Goal: Transaction & Acquisition: Download file/media

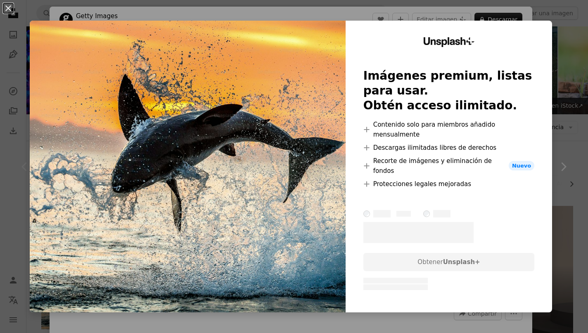
scroll to position [80, 0]
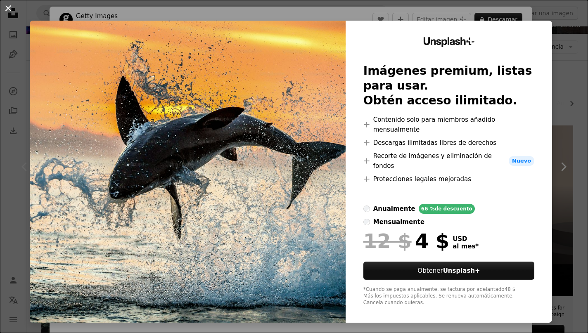
click at [8, 9] on button "An X shape" at bounding box center [8, 8] width 10 height 10
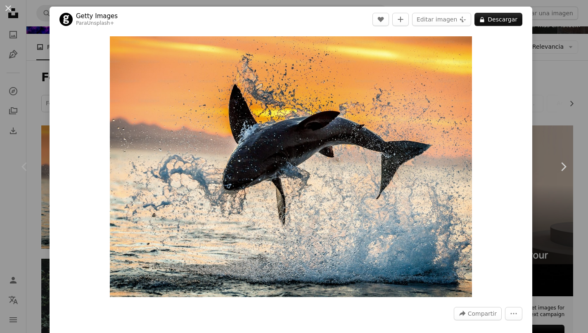
click at [552, 83] on div "An X shape Chevron left Chevron right Getty Images Para Unsplash+ A heart A plu…" at bounding box center [294, 166] width 588 height 333
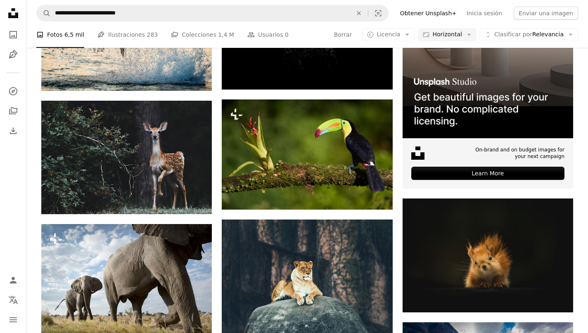
scroll to position [239, 0]
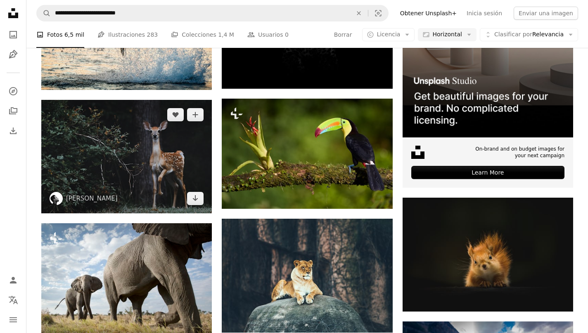
click at [181, 130] on img at bounding box center [126, 157] width 170 height 114
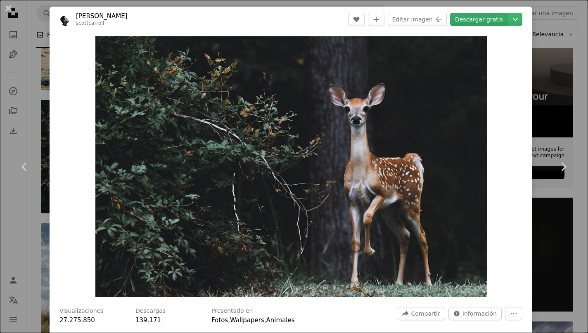
click at [493, 15] on link "Descargar gratis" at bounding box center [479, 19] width 58 height 13
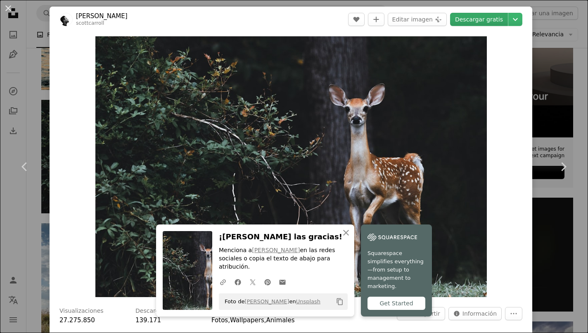
click at [551, 109] on div "An X shape Chevron left Chevron right An X shape Cerrar ¡Dale las gracias! Menc…" at bounding box center [294, 166] width 588 height 333
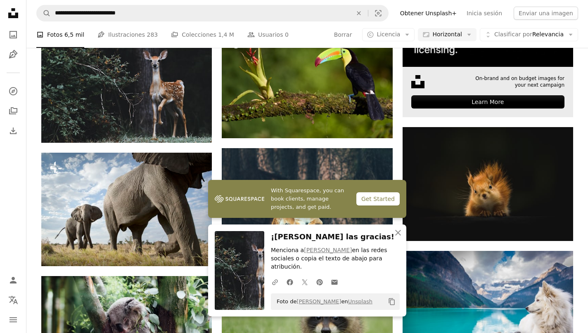
scroll to position [339, 0]
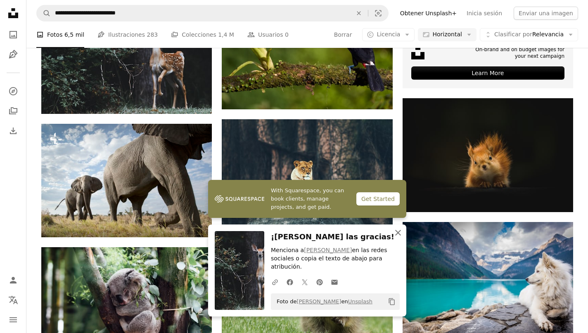
click at [398, 236] on icon "button" at bounding box center [398, 233] width 6 height 6
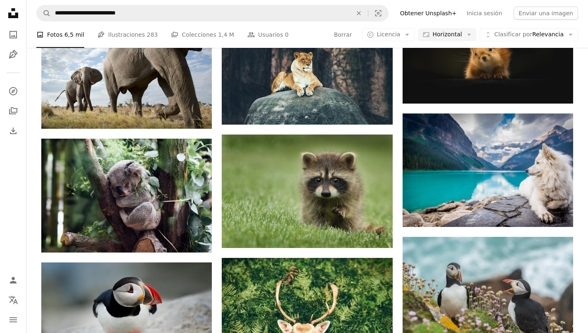
scroll to position [449, 0]
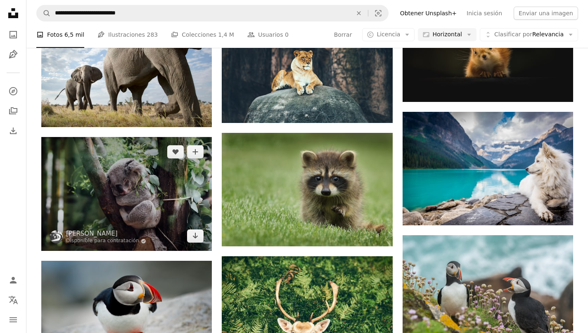
click at [150, 191] on img at bounding box center [126, 194] width 170 height 114
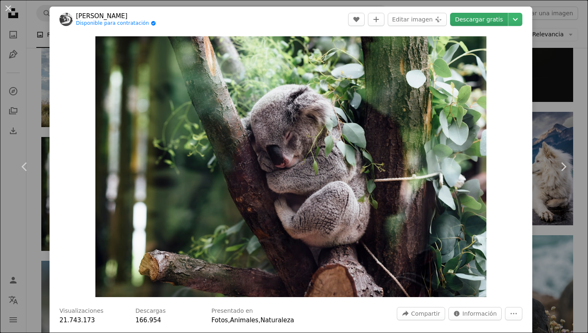
click at [485, 19] on link "Descargar gratis" at bounding box center [479, 19] width 58 height 13
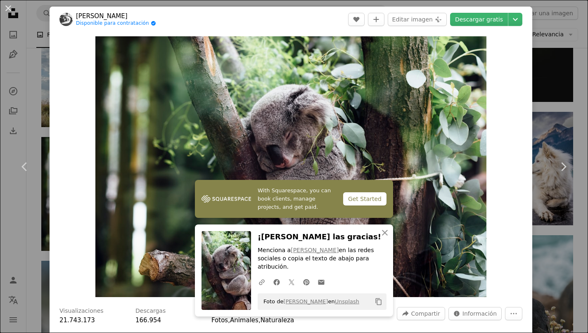
click at [580, 82] on div "An X shape Chevron left Chevron right With Squarespace, you can book clients, m…" at bounding box center [294, 166] width 588 height 333
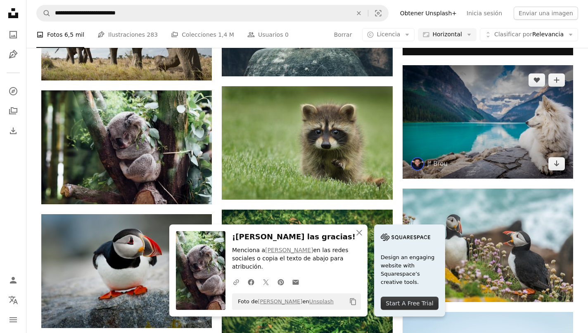
scroll to position [511, 0]
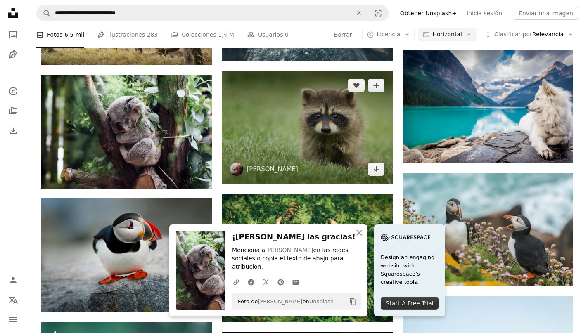
click at [300, 138] on img at bounding box center [307, 128] width 170 height 114
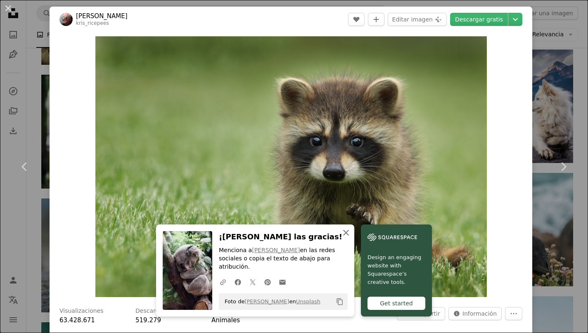
click at [345, 238] on icon "An X shape" at bounding box center [346, 233] width 10 height 10
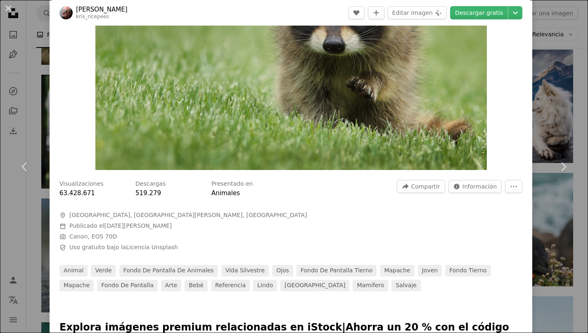
scroll to position [95, 0]
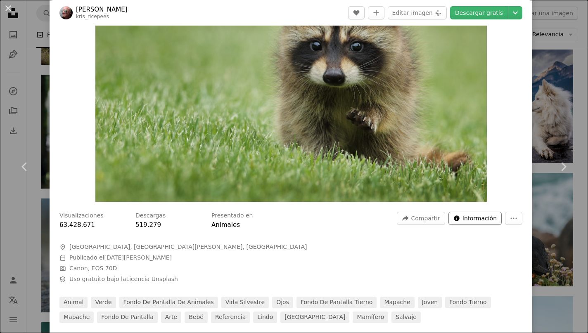
click at [495, 218] on span "Información" at bounding box center [479, 218] width 34 height 12
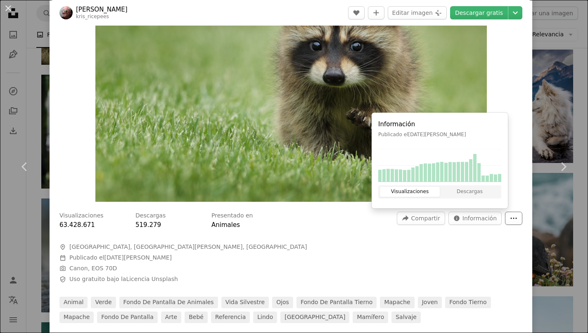
click at [517, 218] on icon "Más acciones" at bounding box center [514, 218] width 6 height 1
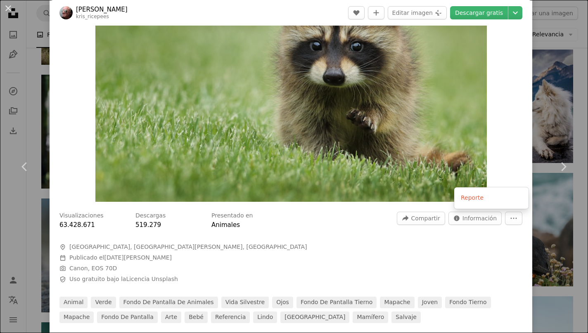
click at [483, 219] on dialog "An X shape Chevron left Chevron right [PERSON_NAME] kris_ricepees A heart A plu…" at bounding box center [294, 166] width 588 height 333
click at [485, 221] on span "Información" at bounding box center [479, 218] width 34 height 12
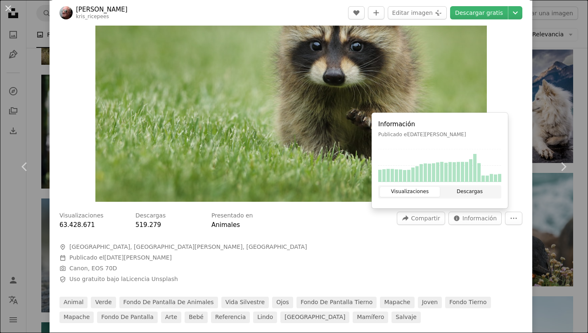
click at [476, 192] on button "Descargas" at bounding box center [470, 192] width 60 height 10
click at [396, 237] on div at bounding box center [290, 236] width 463 height 13
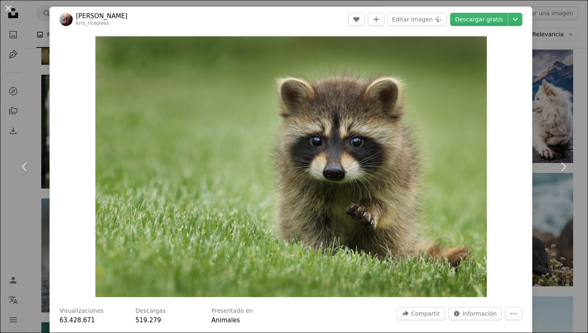
scroll to position [0, 0]
click at [340, 182] on img "Ampliar en esta imagen" at bounding box center [290, 166] width 391 height 261
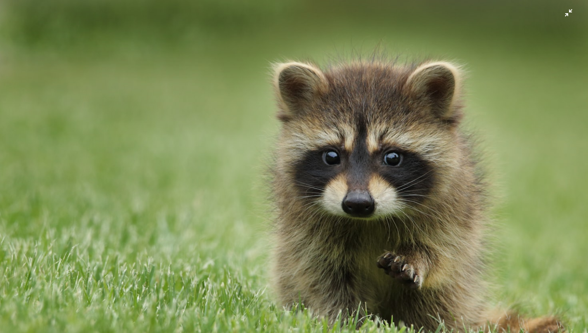
scroll to position [30, 0]
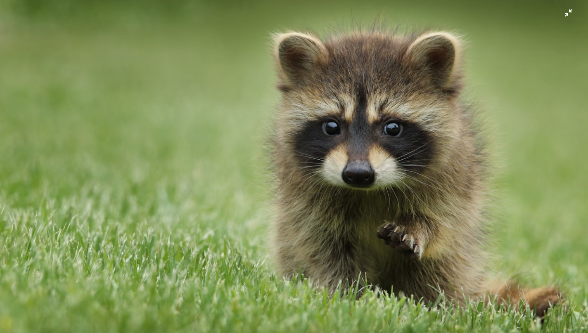
click at [340, 182] on img "Reducir el zoom en esta imagen" at bounding box center [294, 166] width 589 height 393
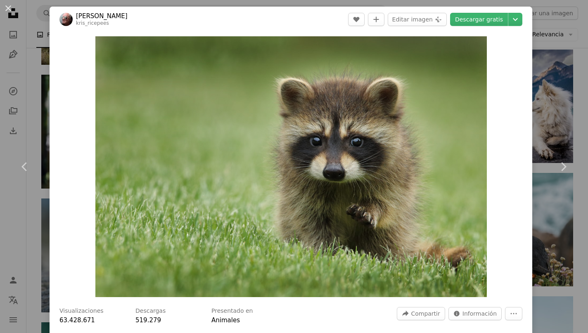
scroll to position [0, 0]
click at [490, 20] on link "Descargar gratis" at bounding box center [479, 19] width 58 height 13
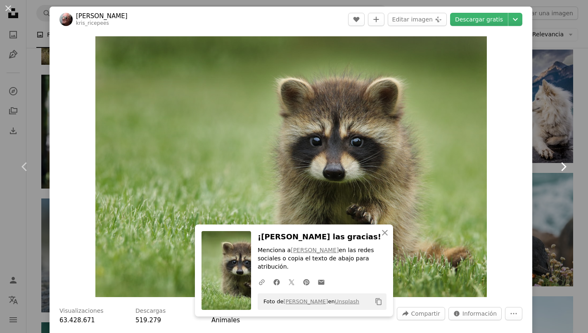
click at [562, 148] on link "Chevron right" at bounding box center [563, 166] width 50 height 79
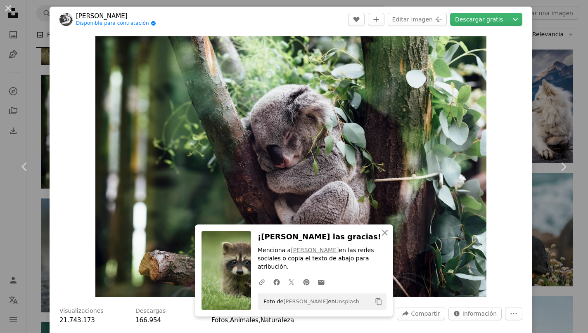
click at [553, 117] on div "An X shape Chevron left Chevron right An X shape Cerrar ¡Dale las gracias! Menc…" at bounding box center [294, 166] width 588 height 333
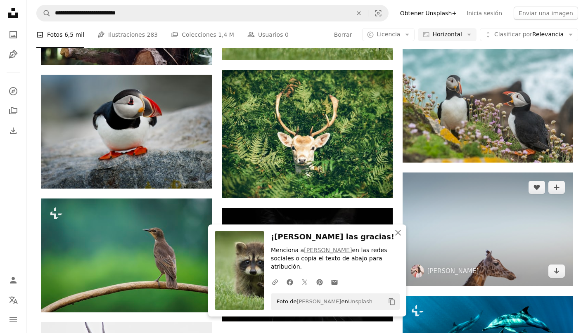
scroll to position [636, 0]
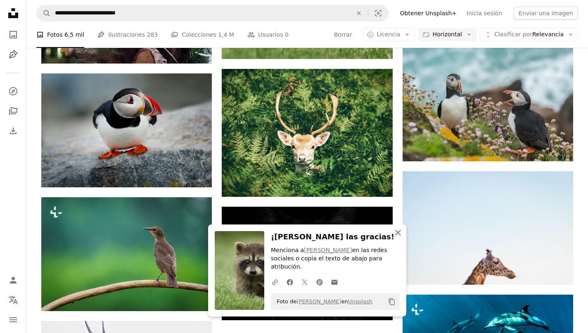
click at [399, 236] on icon "button" at bounding box center [398, 233] width 6 height 6
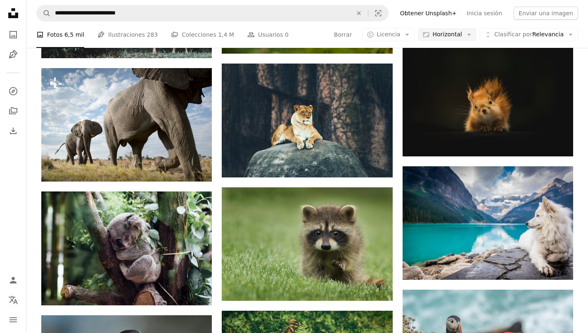
scroll to position [397, 0]
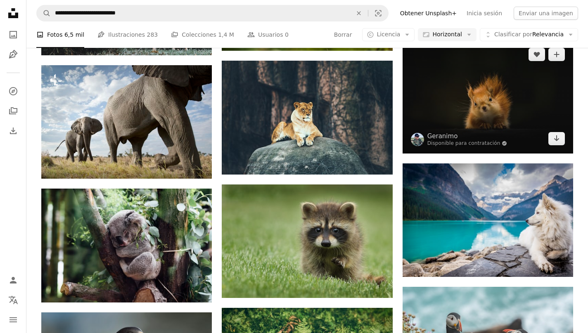
click at [485, 103] on img at bounding box center [487, 97] width 170 height 114
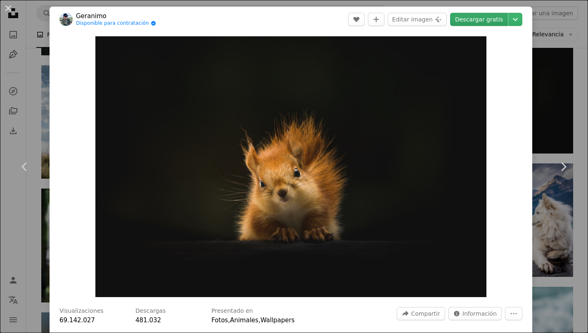
click at [487, 19] on link "Descargar gratis" at bounding box center [479, 19] width 58 height 13
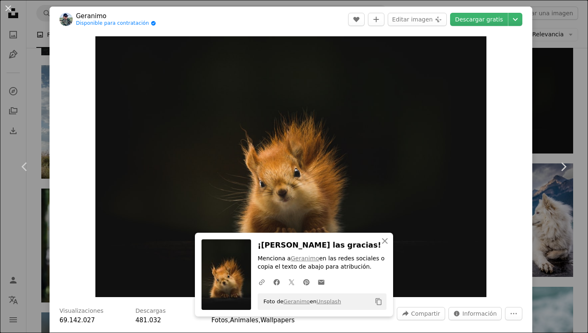
click at [569, 91] on div "An X shape Chevron left Chevron right An X shape Cerrar ¡Dale las gracias! Menc…" at bounding box center [294, 166] width 588 height 333
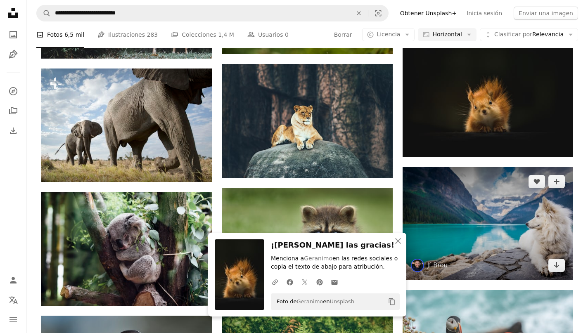
scroll to position [388, 0]
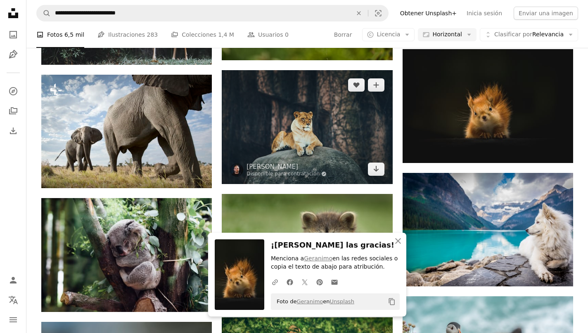
click at [353, 132] on img at bounding box center [307, 127] width 170 height 114
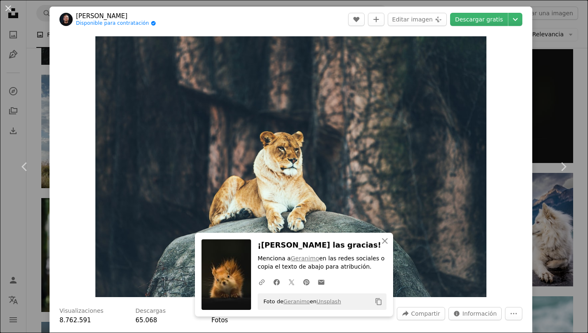
click at [557, 106] on div "An X shape Chevron left Chevron right An X shape Cerrar ¡Dale las gracias! Menc…" at bounding box center [294, 166] width 588 height 333
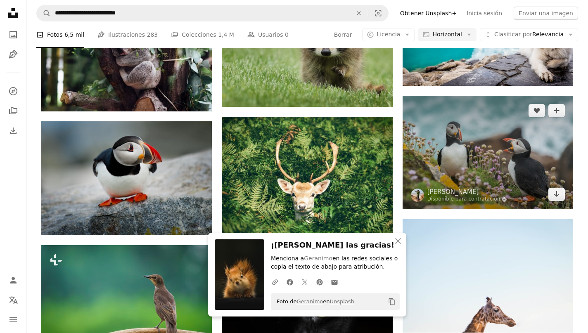
scroll to position [591, 0]
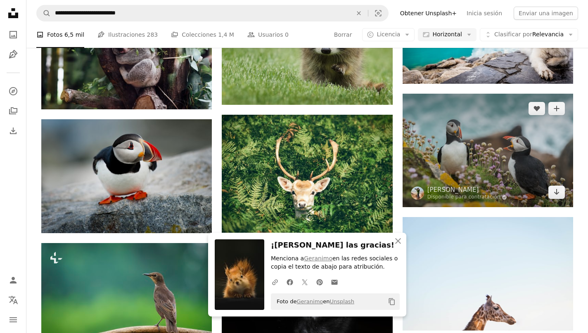
click at [489, 140] on img at bounding box center [487, 151] width 170 height 114
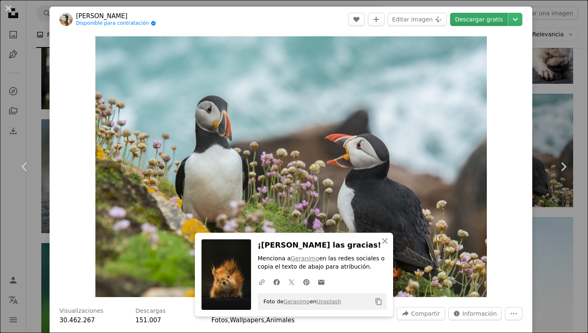
click at [473, 21] on link "Descargar gratis" at bounding box center [479, 19] width 58 height 13
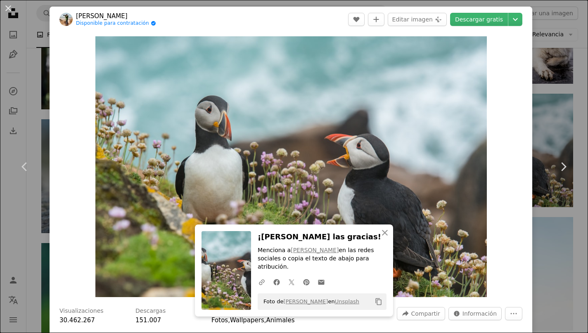
click at [555, 109] on div "An X shape Chevron left Chevron right An X shape Cerrar ¡Dale las gracias! Menc…" at bounding box center [294, 166] width 588 height 333
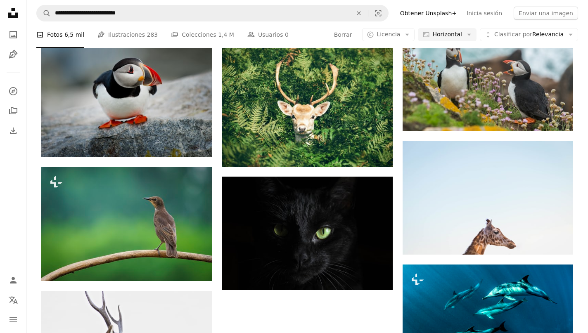
scroll to position [625, 0]
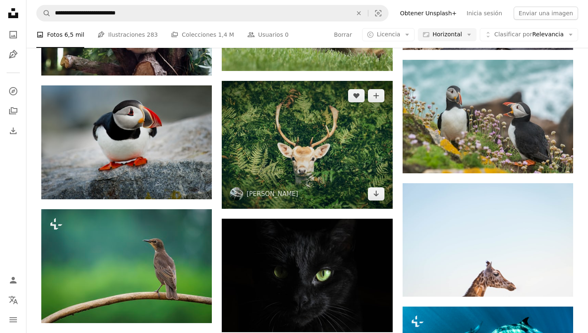
click at [316, 142] on img at bounding box center [307, 145] width 170 height 128
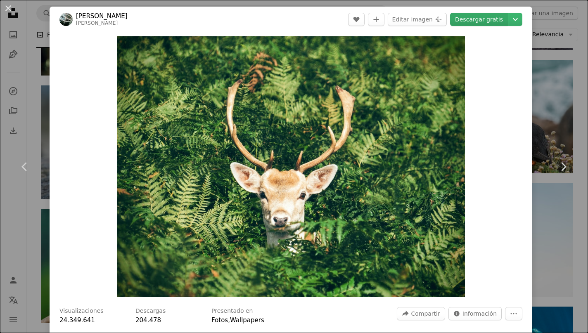
click at [481, 18] on link "Descargar gratis" at bounding box center [479, 19] width 58 height 13
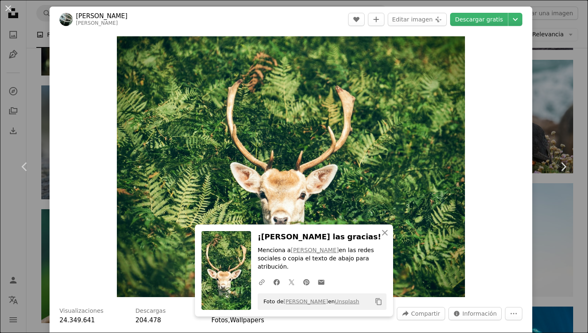
click at [568, 86] on div "An X shape Chevron left Chevron right An X shape Cerrar ¡Dale las gracias! Menc…" at bounding box center [294, 166] width 588 height 333
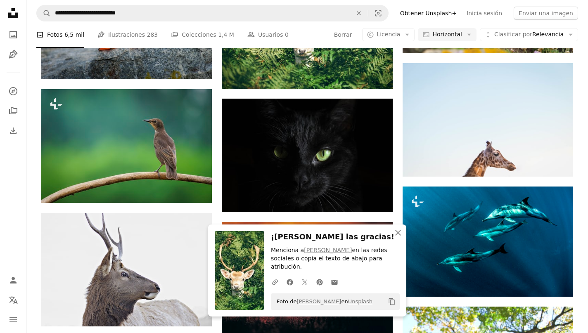
scroll to position [762, 0]
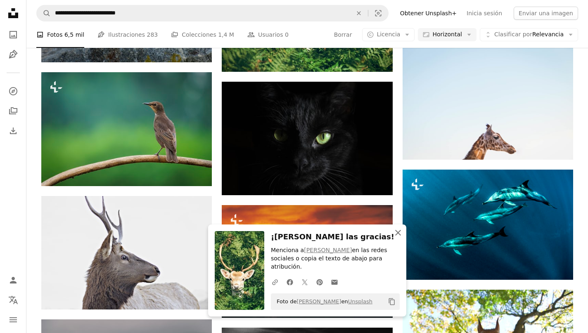
click at [394, 233] on icon "An X shape" at bounding box center [398, 233] width 10 height 10
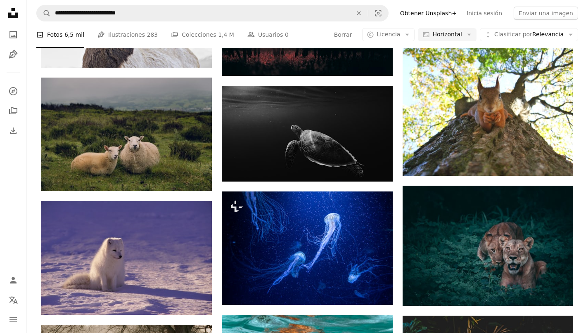
scroll to position [1038, 0]
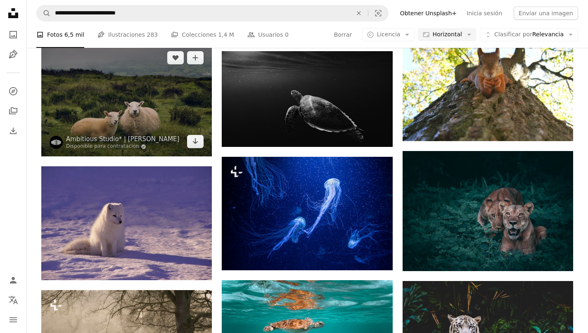
click at [132, 90] on img at bounding box center [126, 100] width 170 height 114
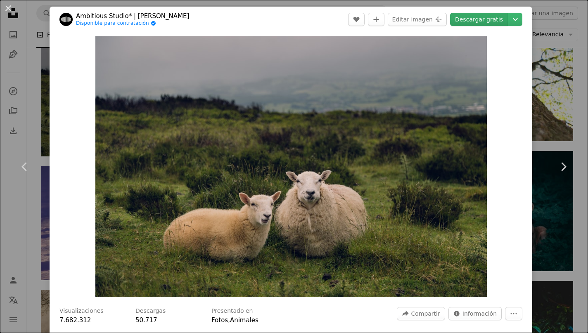
click at [471, 19] on link "Descargar gratis" at bounding box center [479, 19] width 58 height 13
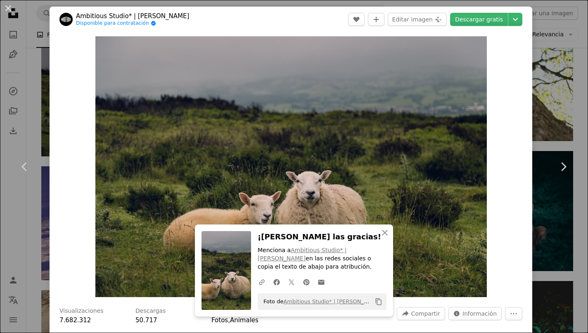
click at [544, 56] on div "An X shape Chevron left Chevron right An X shape Cerrar ¡Dale las gracias! Menc…" at bounding box center [294, 166] width 588 height 333
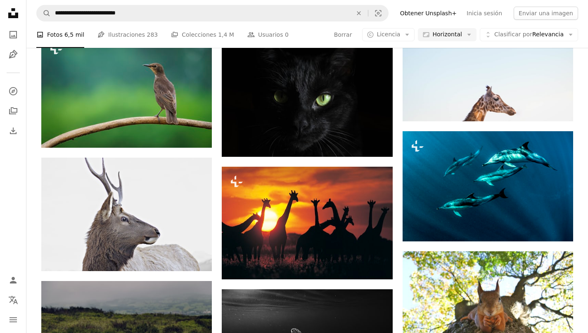
scroll to position [800, 0]
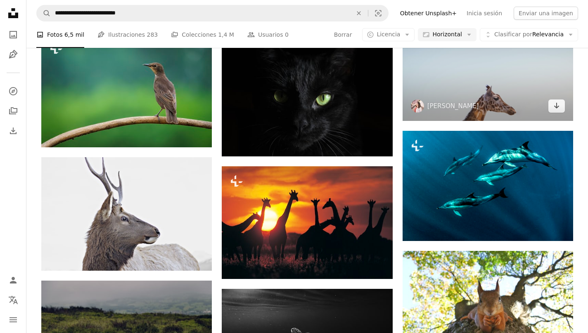
click at [478, 99] on img at bounding box center [487, 64] width 170 height 114
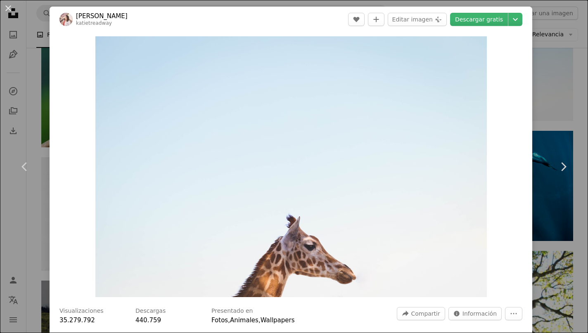
click at [556, 71] on div "An X shape Chevron left Chevron right [PERSON_NAME] katietreadway A heart A plu…" at bounding box center [294, 166] width 588 height 333
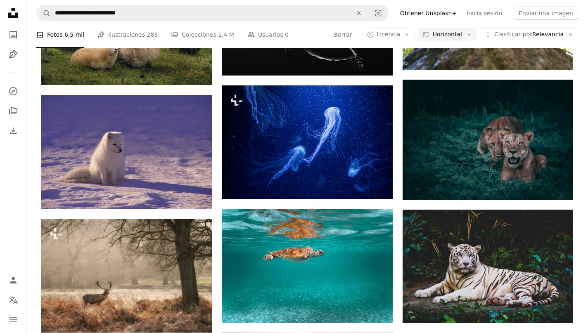
scroll to position [1112, 0]
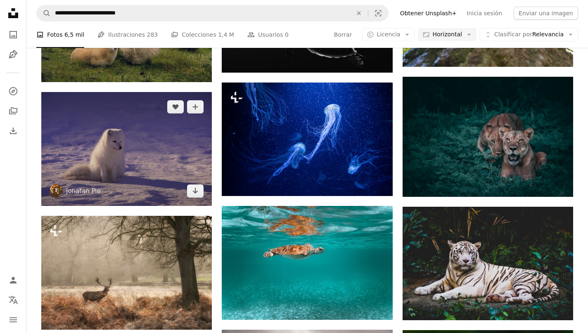
click at [111, 150] on img at bounding box center [126, 149] width 170 height 114
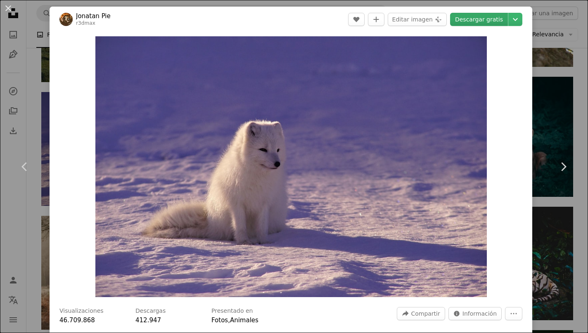
click at [487, 21] on link "Descargar gratis" at bounding box center [479, 19] width 58 height 13
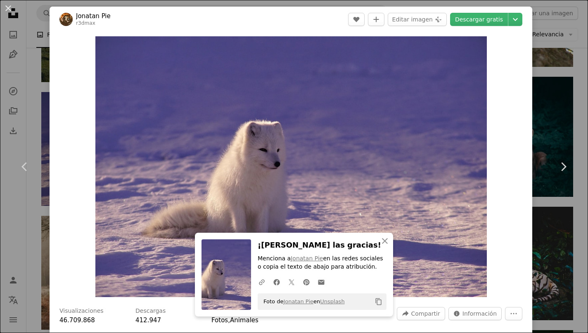
click at [562, 86] on div "An X shape Chevron left Chevron right An X shape Cerrar ¡Dale las gracias! Menc…" at bounding box center [294, 166] width 588 height 333
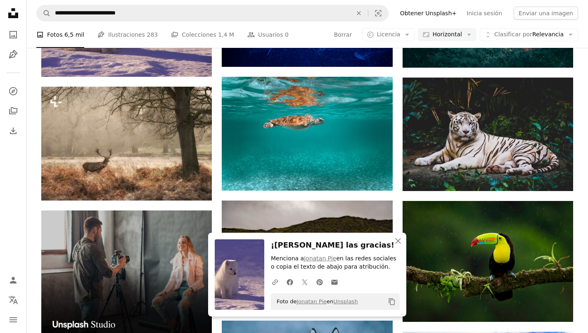
scroll to position [1242, 0]
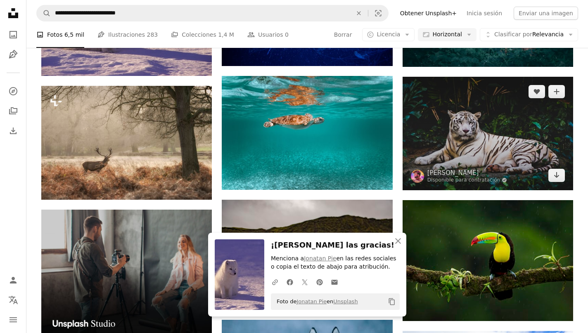
click at [535, 107] on img at bounding box center [487, 134] width 170 height 114
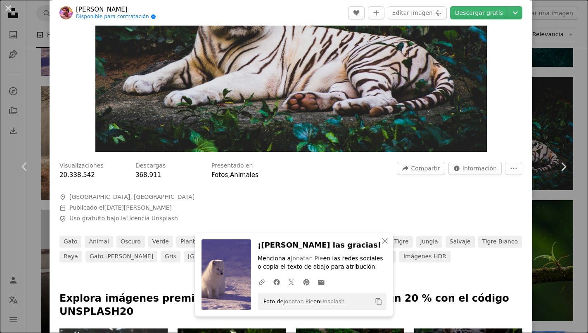
scroll to position [149, 0]
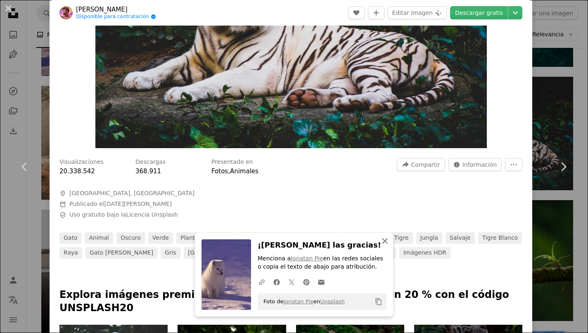
click at [384, 241] on icon "An X shape" at bounding box center [385, 241] width 10 height 10
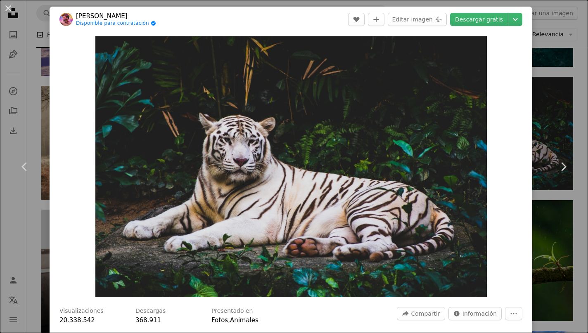
scroll to position [0, 0]
click at [489, 21] on link "Descargar gratis" at bounding box center [479, 19] width 58 height 13
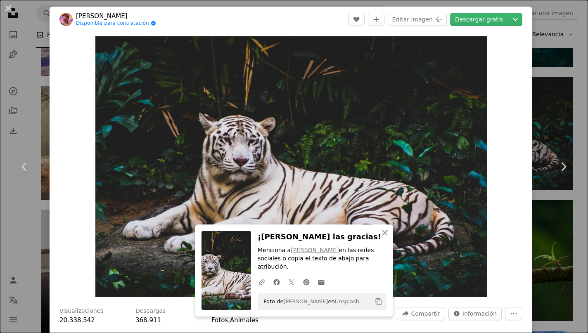
click at [570, 87] on div "An X shape Chevron left Chevron right An X shape Cerrar ¡Dale las gracias! Menc…" at bounding box center [294, 166] width 588 height 333
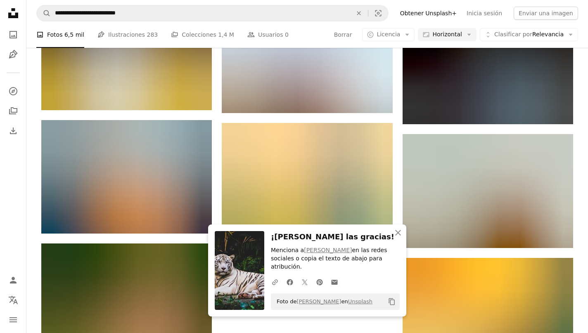
scroll to position [1688, 0]
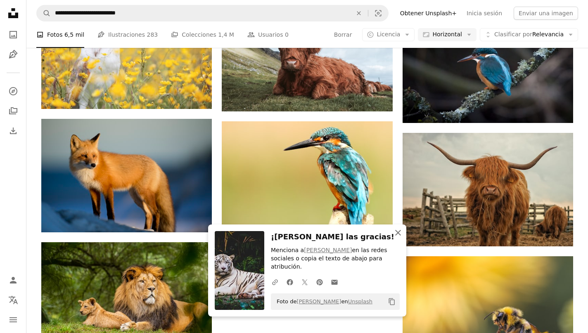
click at [396, 238] on icon "An X shape" at bounding box center [398, 233] width 10 height 10
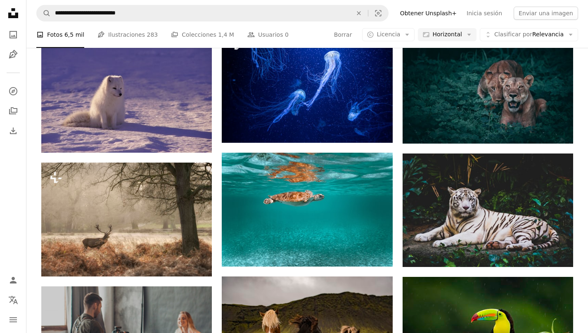
scroll to position [1207, 0]
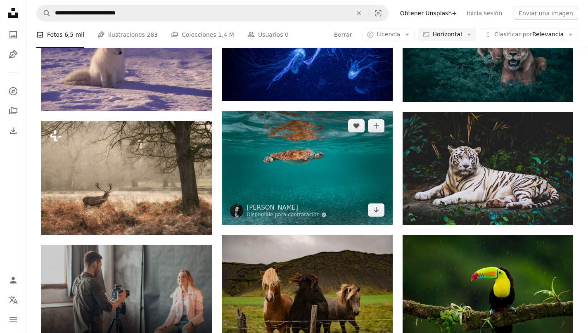
click at [304, 147] on img at bounding box center [307, 168] width 170 height 114
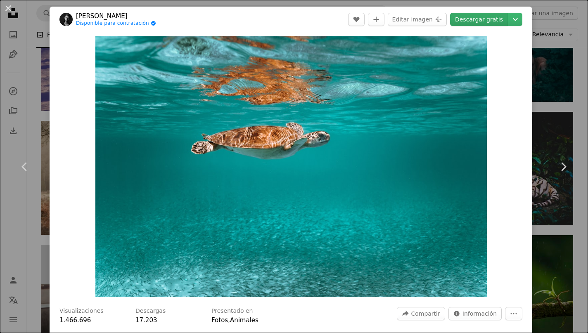
click at [489, 16] on link "Descargar gratis" at bounding box center [479, 19] width 58 height 13
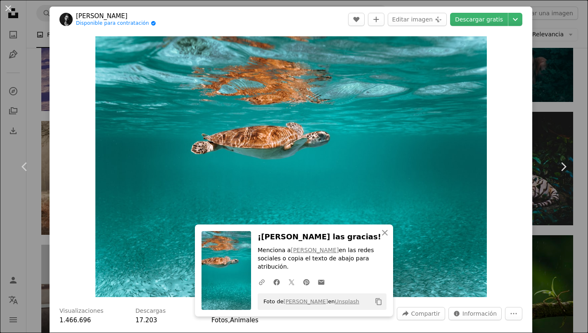
click at [560, 102] on div "An X shape Chevron left Chevron right An X shape Cerrar ¡Dale las gracias! Menc…" at bounding box center [294, 166] width 588 height 333
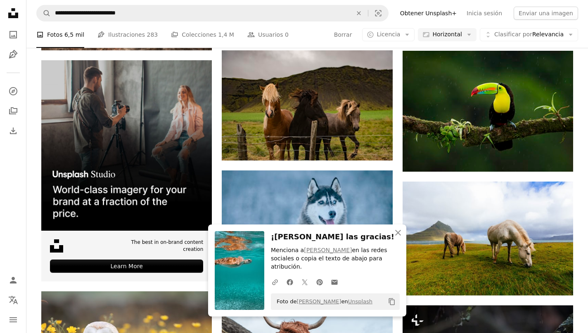
scroll to position [1395, 0]
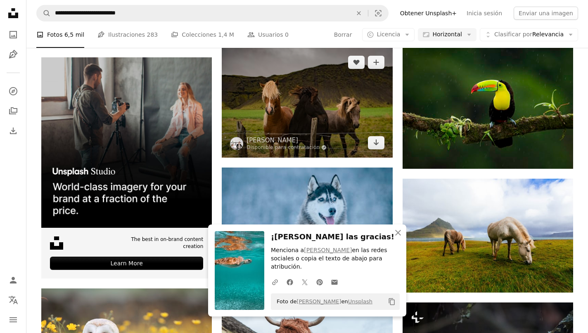
click at [349, 114] on img at bounding box center [307, 102] width 170 height 110
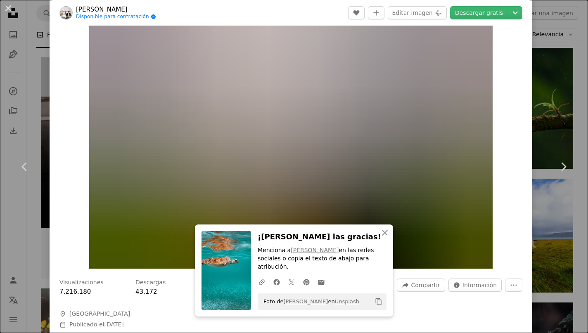
scroll to position [16, 0]
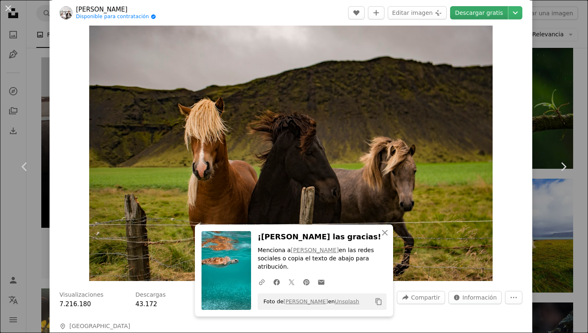
click at [479, 14] on link "Descargar gratis" at bounding box center [479, 12] width 58 height 13
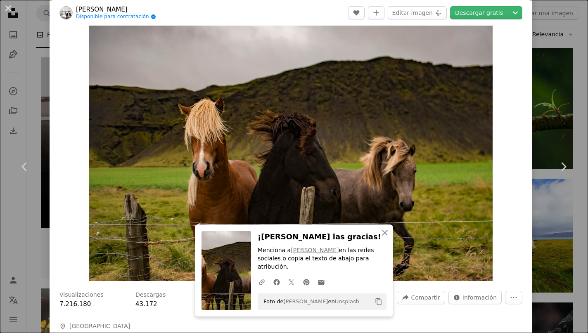
click at [561, 118] on div "An X shape Chevron left Chevron right An X shape Cerrar ¡Dale las gracias! Menc…" at bounding box center [294, 166] width 588 height 333
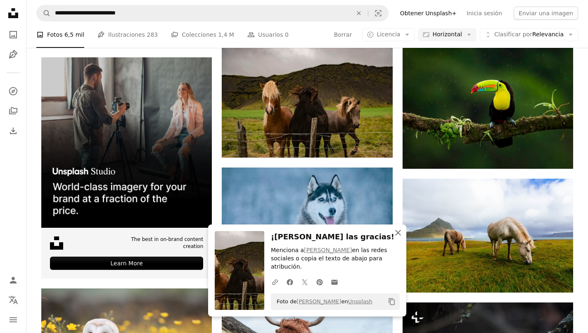
click at [399, 236] on icon "button" at bounding box center [398, 233] width 6 height 6
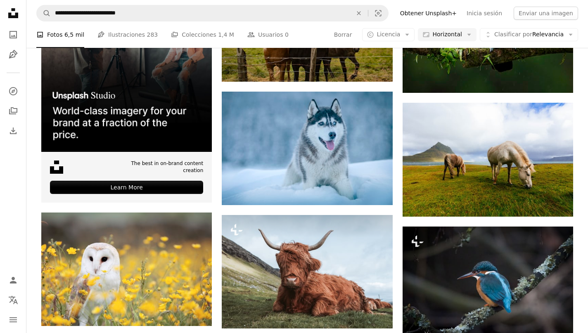
scroll to position [1471, 0]
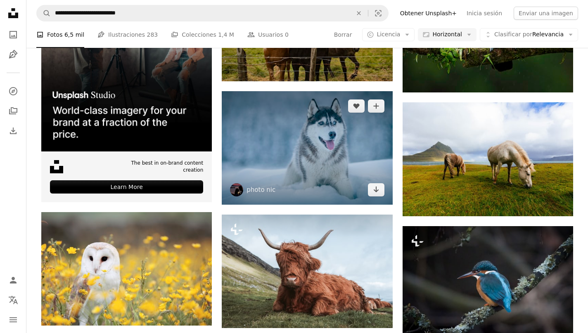
click at [327, 147] on img at bounding box center [307, 148] width 170 height 114
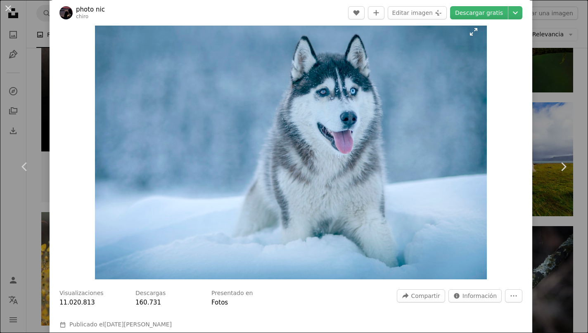
scroll to position [5, 0]
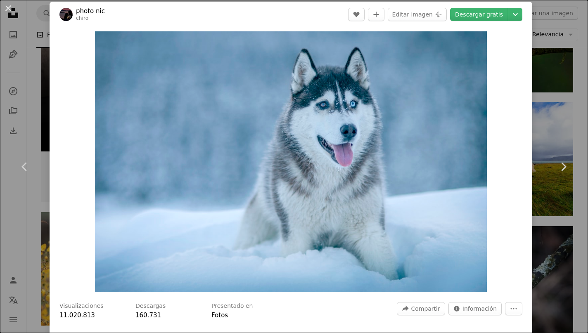
click at [549, 66] on div "An X shape Chevron left Chevron right photo nic chiro A heart A plus sign Edita…" at bounding box center [294, 166] width 588 height 333
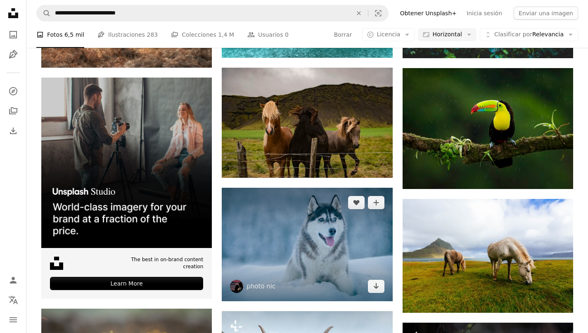
scroll to position [1372, 0]
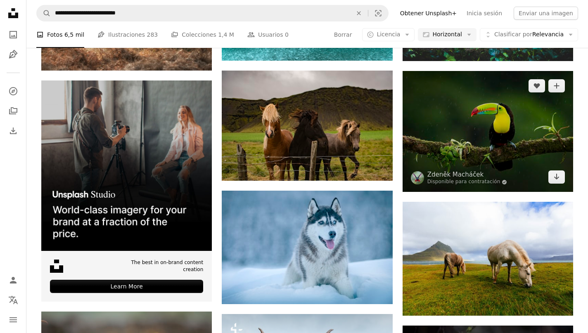
click at [529, 120] on img at bounding box center [487, 131] width 170 height 121
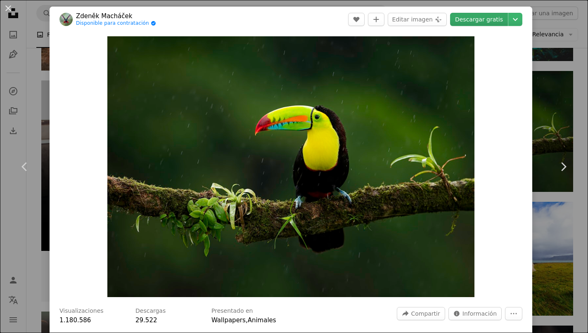
click at [478, 18] on link "Descargar gratis" at bounding box center [479, 19] width 58 height 13
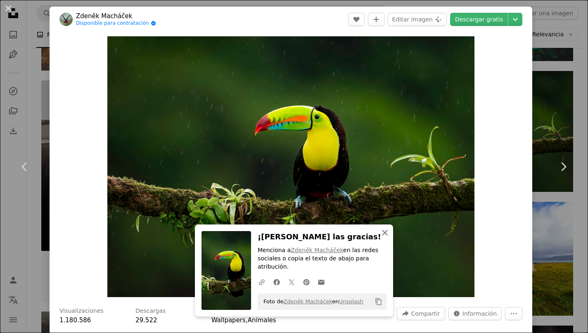
click at [384, 234] on icon "button" at bounding box center [385, 233] width 6 height 6
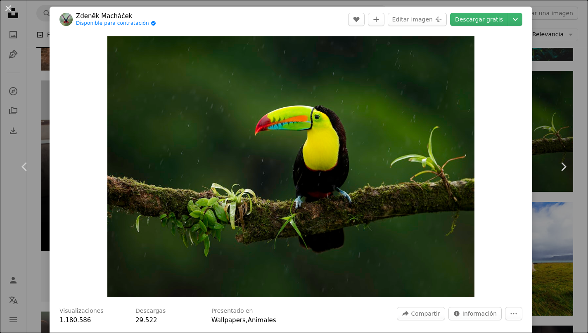
click at [564, 106] on div "An X shape Chevron left Chevron right [PERSON_NAME] Disponible para contratació…" at bounding box center [294, 166] width 588 height 333
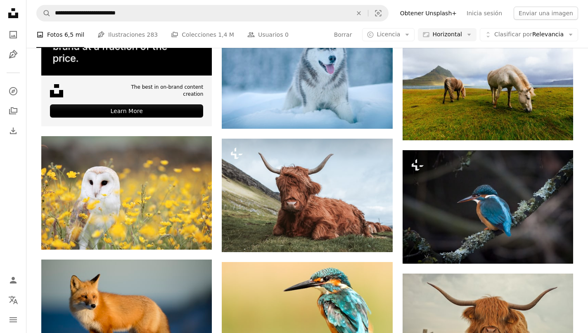
scroll to position [1554, 0]
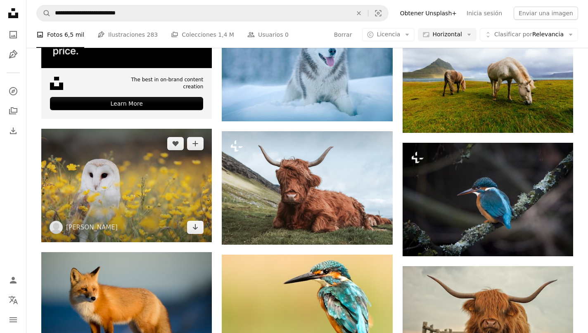
click at [163, 195] on img at bounding box center [126, 186] width 170 height 114
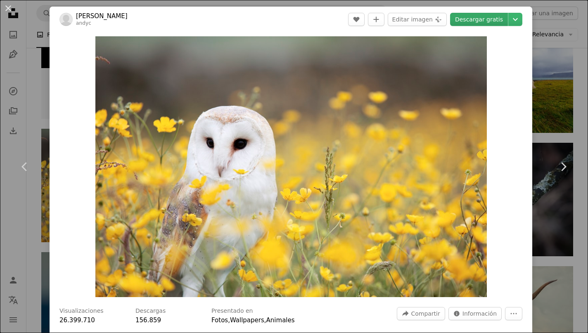
click at [488, 21] on link "Descargar gratis" at bounding box center [479, 19] width 58 height 13
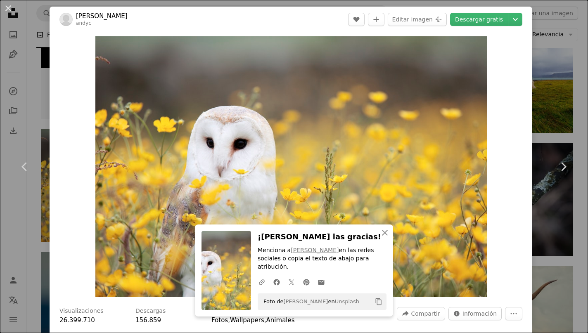
click at [577, 74] on div "An X shape Chevron left Chevron right An X shape Cerrar ¡Dale las gracias! Menc…" at bounding box center [294, 166] width 588 height 333
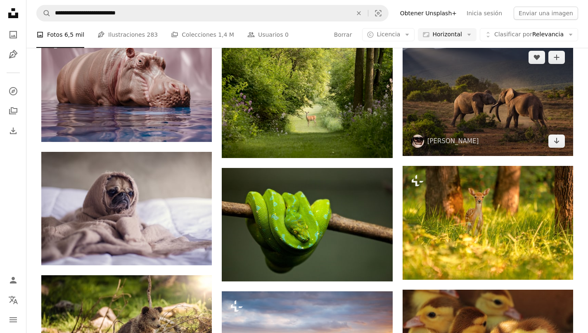
scroll to position [2081, 0]
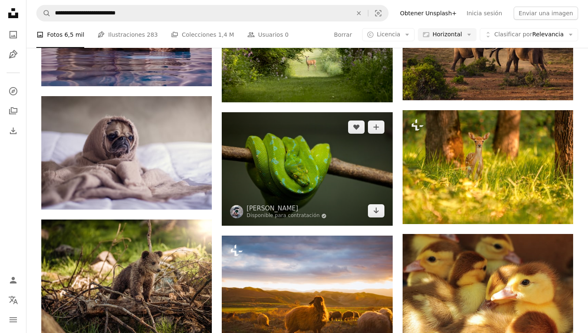
click at [322, 156] on img at bounding box center [307, 169] width 170 height 114
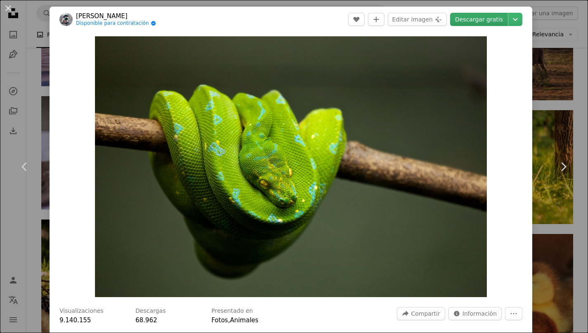
click at [494, 22] on link "Descargar gratis" at bounding box center [479, 19] width 58 height 13
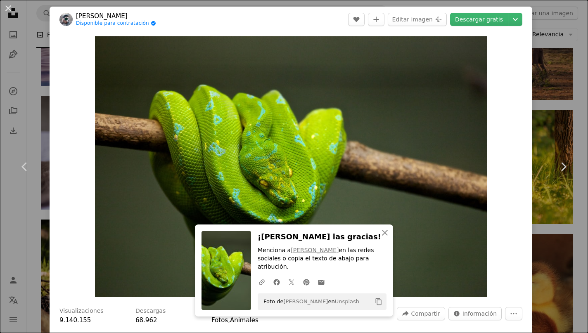
click at [577, 95] on div "An X shape Chevron left Chevron right An X shape Cerrar ¡Dale las gracias! Menc…" at bounding box center [294, 166] width 588 height 333
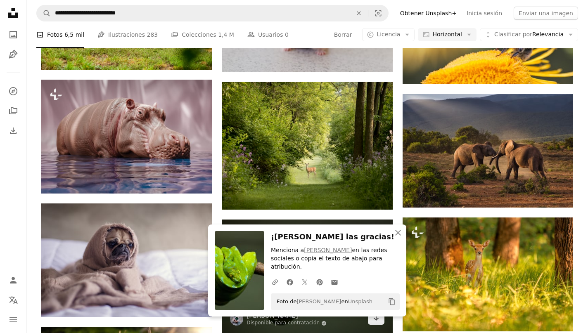
scroll to position [1973, 0]
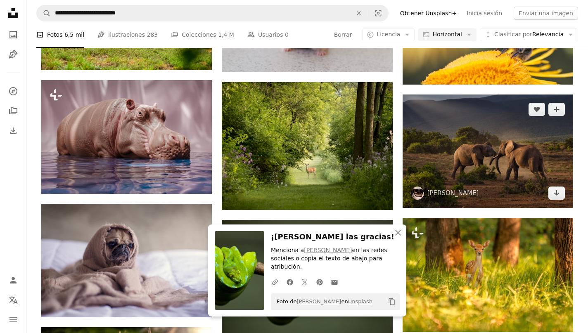
click at [501, 132] on img at bounding box center [487, 151] width 170 height 113
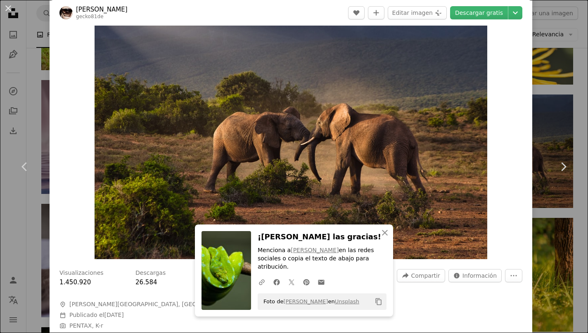
scroll to position [10, 0]
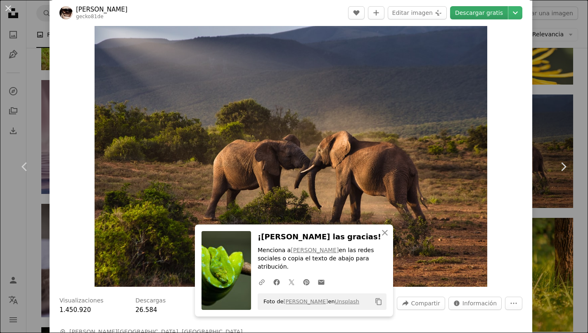
click at [478, 13] on link "Descargar gratis" at bounding box center [479, 12] width 58 height 13
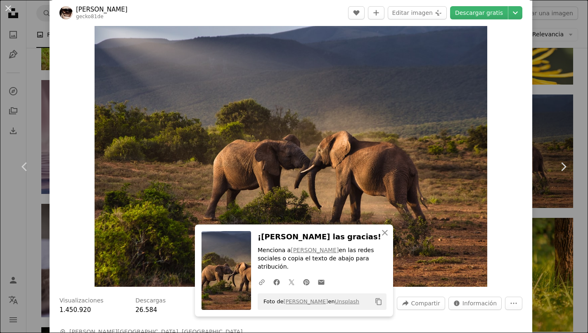
click at [555, 93] on div "An X shape Chevron left Chevron right An X shape Cerrar ¡Dale las gracias! Menc…" at bounding box center [294, 166] width 588 height 333
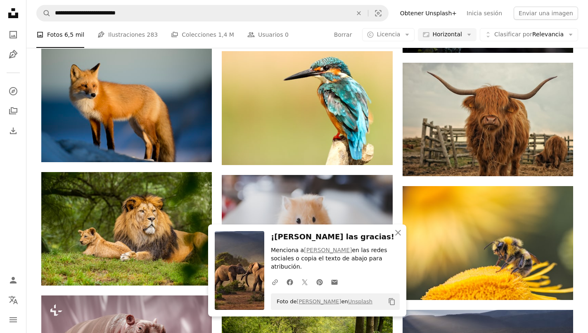
scroll to position [1758, 0]
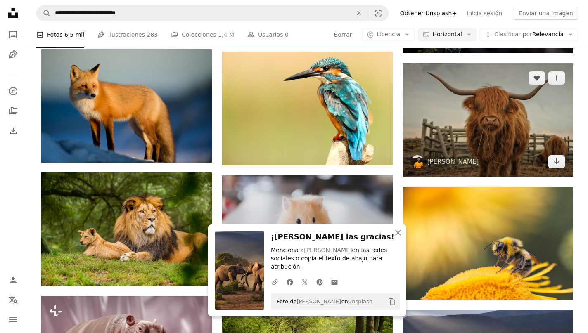
click at [516, 114] on img at bounding box center [487, 120] width 170 height 114
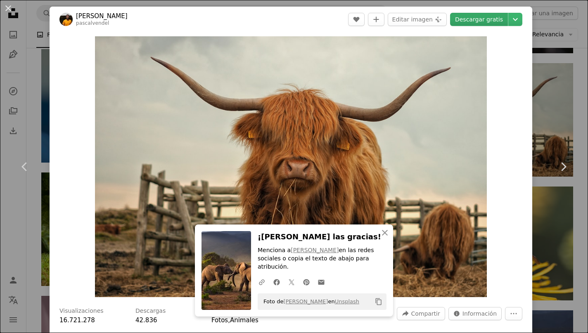
click at [490, 16] on link "Descargar gratis" at bounding box center [479, 19] width 58 height 13
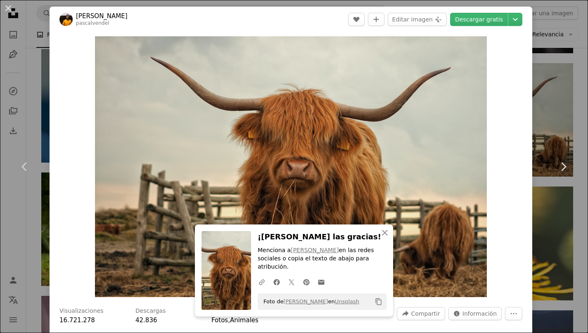
click at [561, 75] on div "An X shape Chevron left Chevron right An X shape Cerrar ¡Dale las gracias! Menc…" at bounding box center [294, 166] width 588 height 333
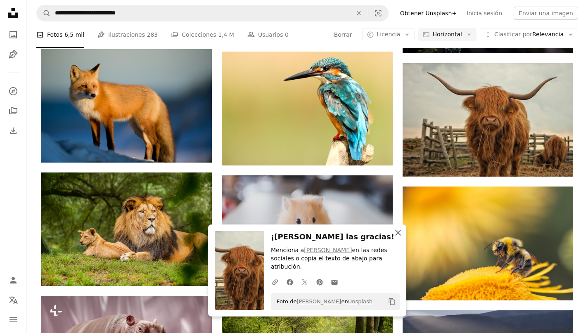
click at [399, 238] on icon "An X shape" at bounding box center [398, 233] width 10 height 10
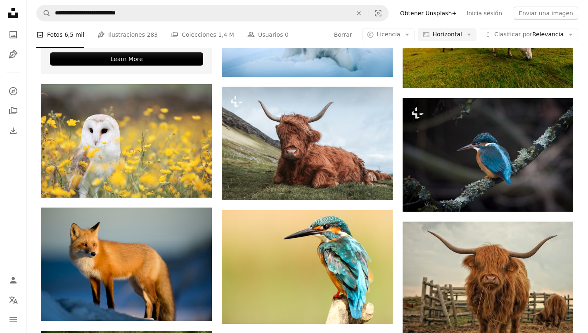
scroll to position [1602, 0]
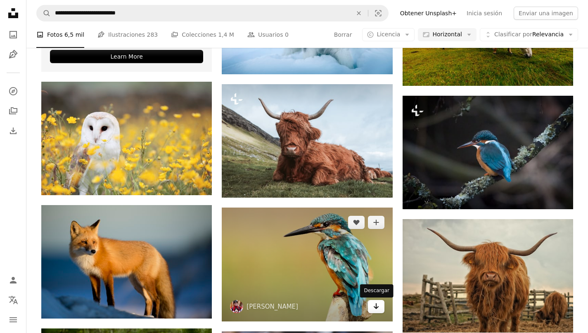
click at [374, 307] on icon "Descargar" at bounding box center [375, 306] width 5 height 6
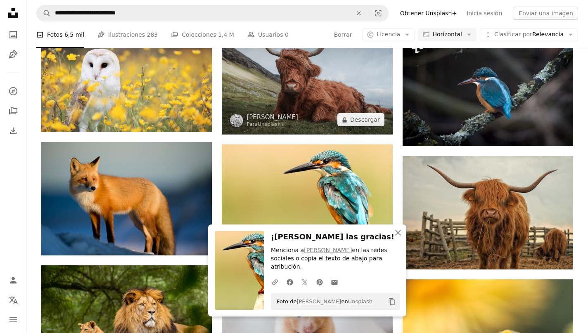
scroll to position [1687, 0]
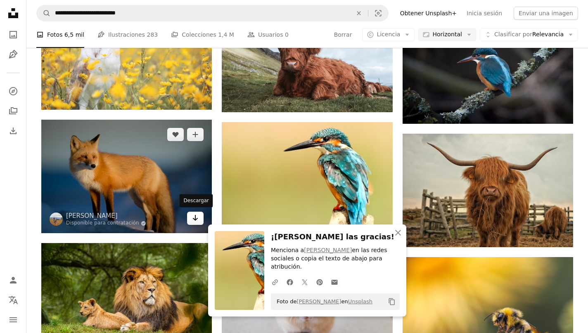
click at [195, 220] on icon "Arrow pointing down" at bounding box center [195, 218] width 7 height 10
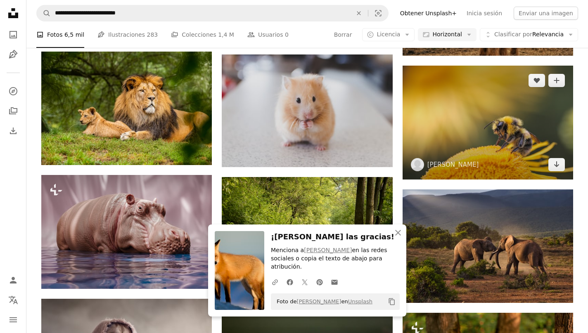
scroll to position [1876, 0]
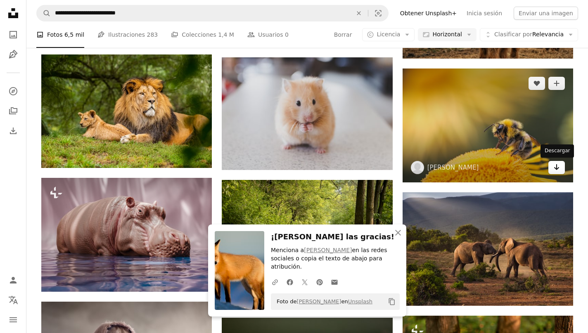
click at [557, 167] on icon "Arrow pointing down" at bounding box center [556, 167] width 7 height 10
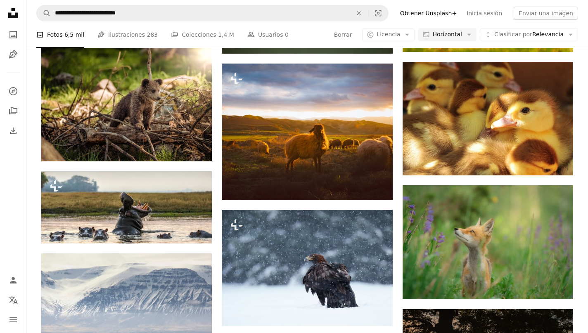
scroll to position [2252, 0]
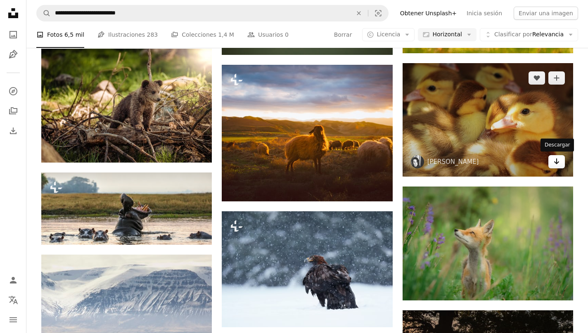
click at [555, 160] on icon "Arrow pointing down" at bounding box center [556, 161] width 7 height 10
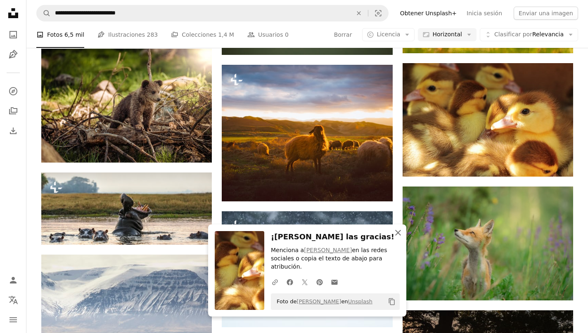
click at [398, 238] on icon "An X shape" at bounding box center [398, 233] width 10 height 10
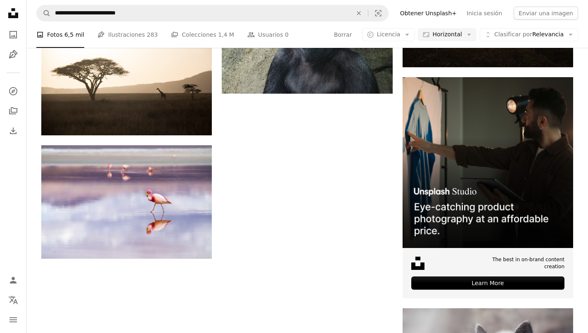
scroll to position [2610, 0]
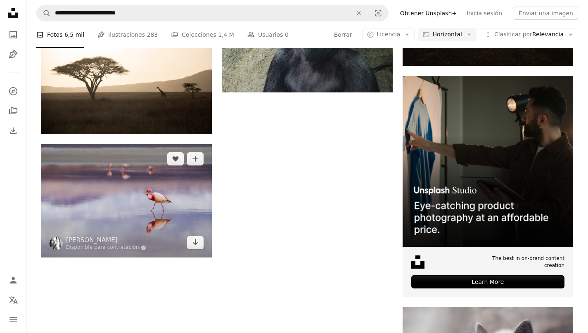
click at [180, 202] on img at bounding box center [126, 201] width 170 height 114
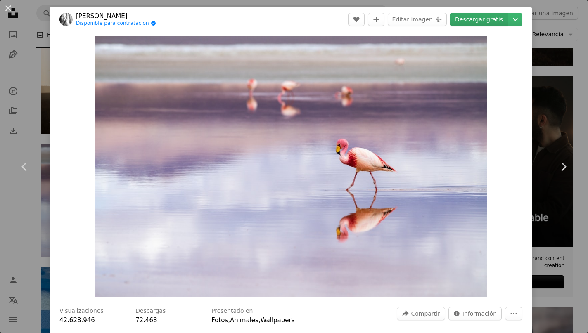
click at [466, 20] on link "Descargar gratis" at bounding box center [479, 19] width 58 height 13
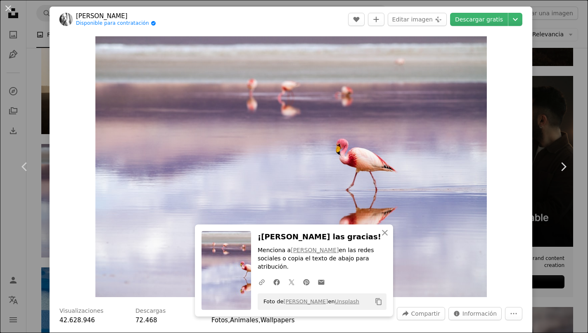
click at [566, 88] on div "An X shape Chevron left Chevron right An X shape Cerrar ¡Dale las gracias! Menc…" at bounding box center [294, 166] width 588 height 333
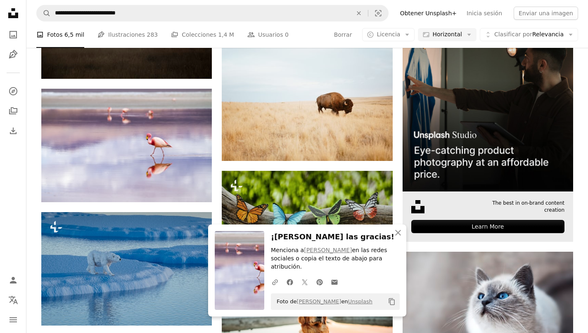
scroll to position [2668, 0]
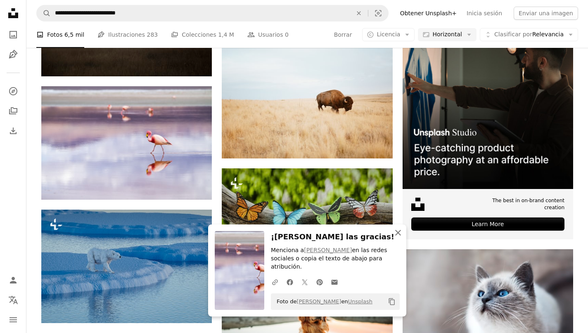
click at [398, 235] on icon "button" at bounding box center [398, 233] width 6 height 6
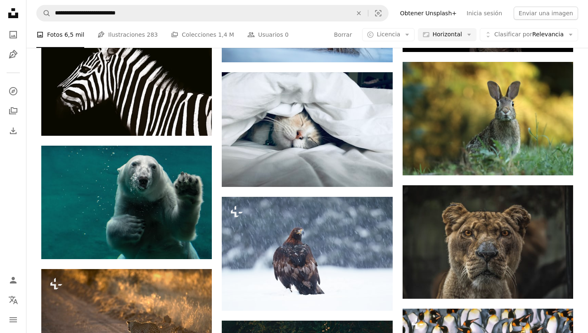
scroll to position [3117, 0]
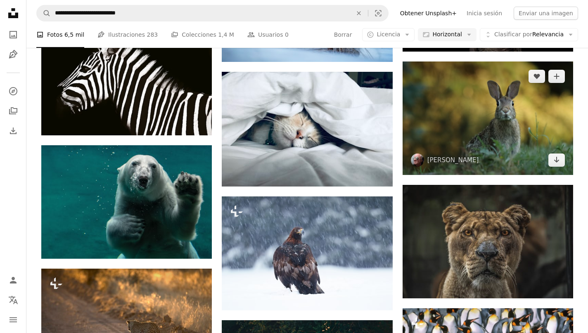
click at [494, 121] on img at bounding box center [487, 119] width 170 height 114
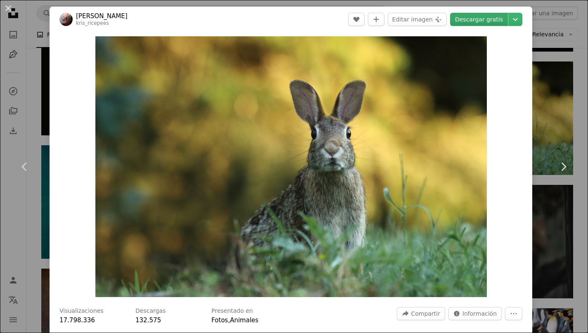
click at [479, 24] on link "Descargar gratis" at bounding box center [479, 19] width 58 height 13
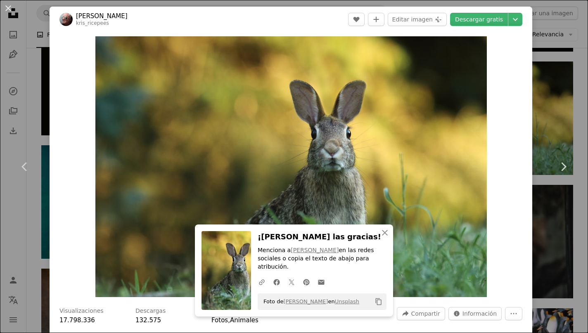
click at [566, 85] on div "An X shape Chevron left Chevron right An X shape Cerrar ¡Dale las gracias! Menc…" at bounding box center [294, 166] width 588 height 333
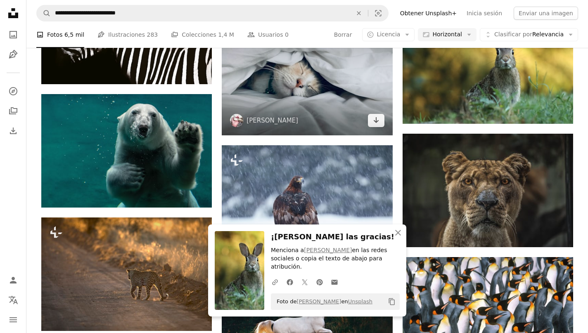
scroll to position [3170, 0]
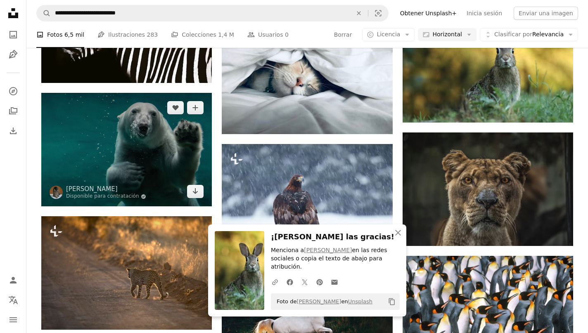
click at [174, 152] on img at bounding box center [126, 150] width 170 height 114
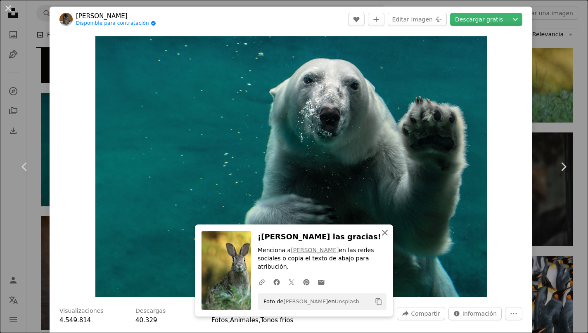
click at [383, 236] on icon "button" at bounding box center [385, 233] width 6 height 6
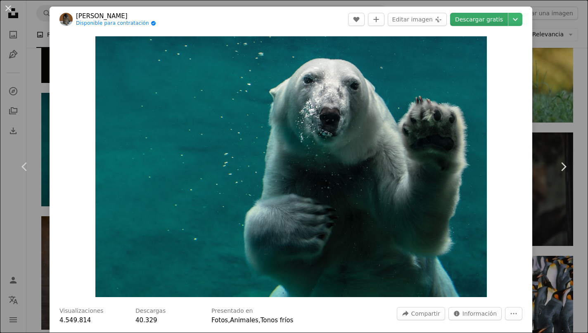
click at [488, 19] on link "Descargar gratis" at bounding box center [479, 19] width 58 height 13
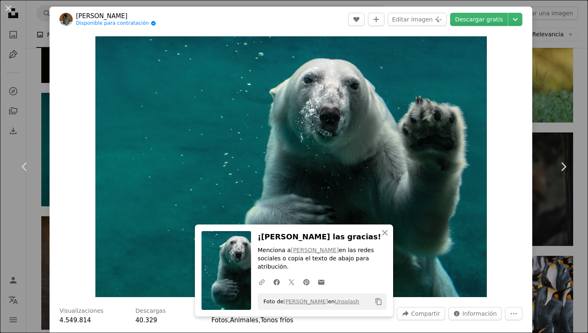
click at [551, 80] on div "An X shape Chevron left Chevron right An X shape Cerrar ¡Dale las gracias! Menc…" at bounding box center [294, 166] width 588 height 333
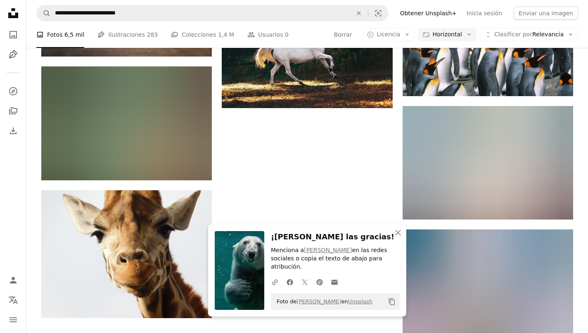
scroll to position [3445, 0]
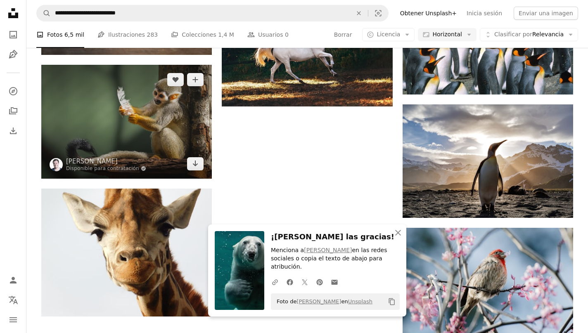
click at [181, 126] on img at bounding box center [126, 122] width 170 height 114
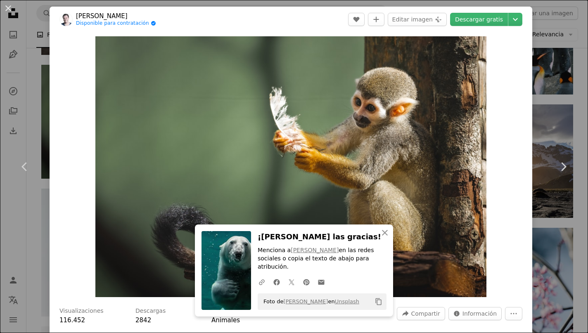
click at [570, 80] on div "An X shape Chevron left Chevron right An X shape Cerrar ¡Dale las gracias! Menc…" at bounding box center [294, 166] width 588 height 333
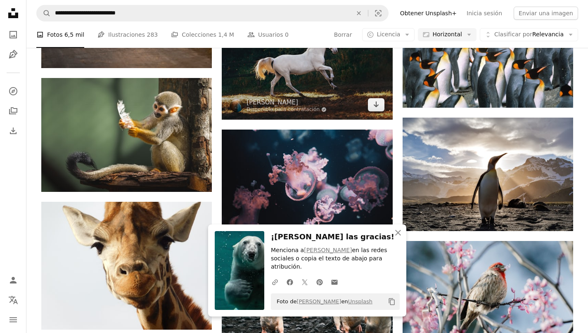
scroll to position [3443, 0]
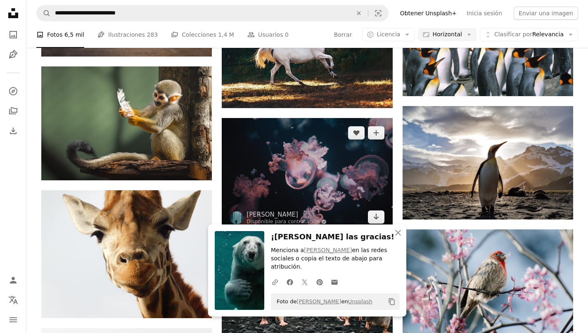
click at [315, 173] on img at bounding box center [307, 175] width 170 height 114
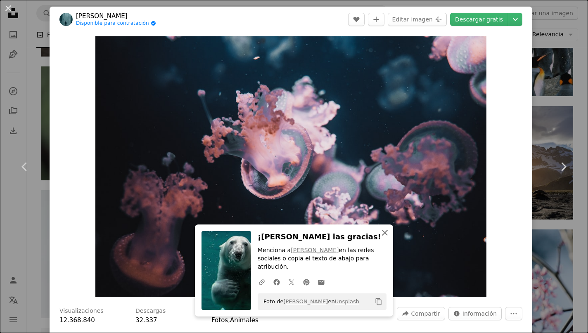
click at [388, 236] on icon "An X shape" at bounding box center [385, 233] width 10 height 10
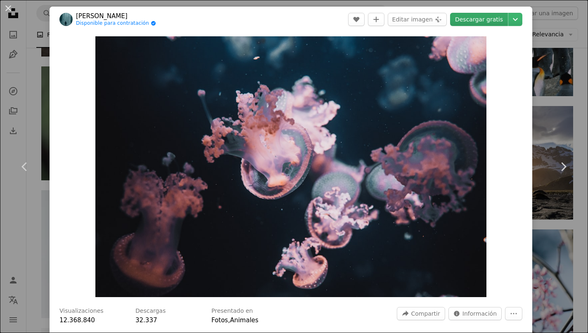
click at [490, 23] on link "Descargar gratis" at bounding box center [479, 19] width 58 height 13
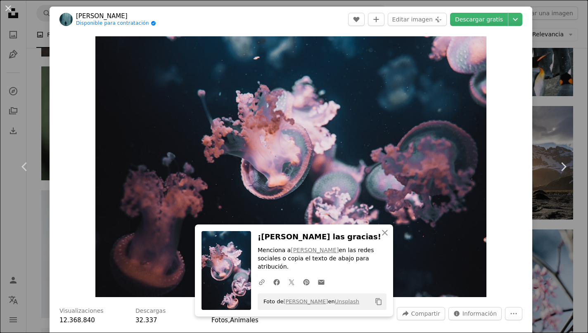
click at [558, 106] on div "An X shape Chevron left Chevron right An X shape Cerrar ¡Dale las gracias! Menc…" at bounding box center [294, 166] width 588 height 333
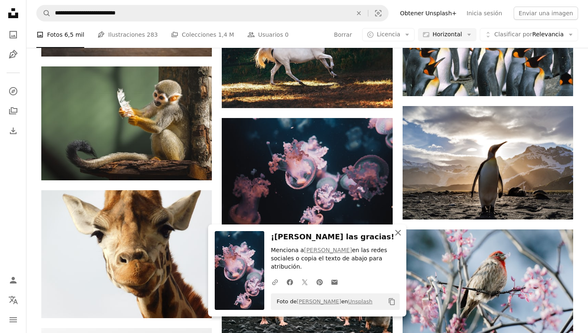
click at [399, 236] on icon "button" at bounding box center [398, 233] width 6 height 6
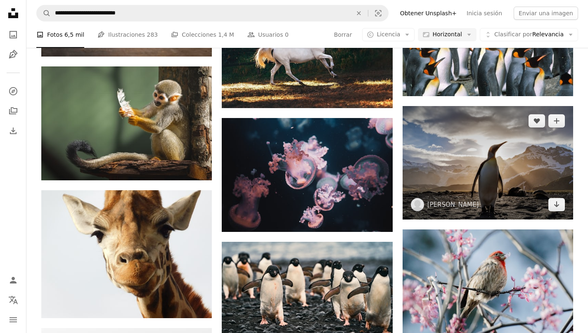
click at [484, 154] on img at bounding box center [487, 163] width 170 height 114
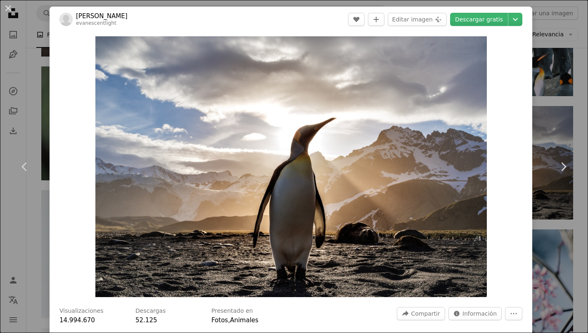
click at [548, 115] on div "An X shape Chevron left Chevron right [PERSON_NAME] evanescentlight A heart A p…" at bounding box center [294, 166] width 588 height 333
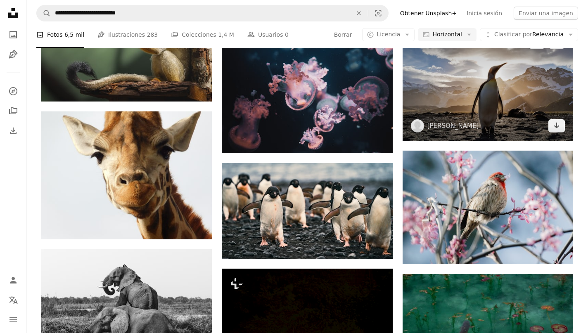
scroll to position [3538, 0]
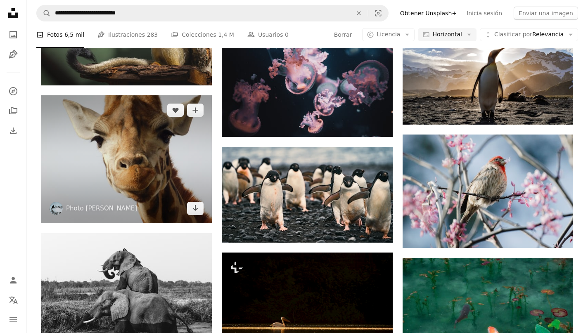
click at [128, 137] on img at bounding box center [126, 159] width 170 height 128
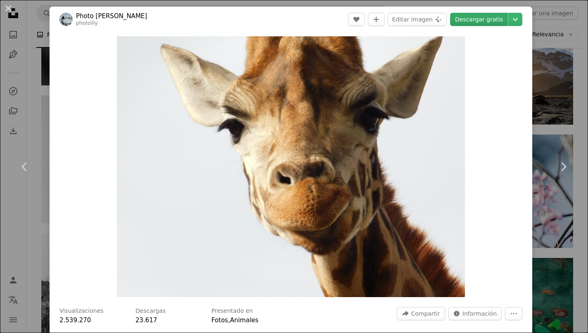
click at [492, 21] on link "Descargar gratis" at bounding box center [479, 19] width 58 height 13
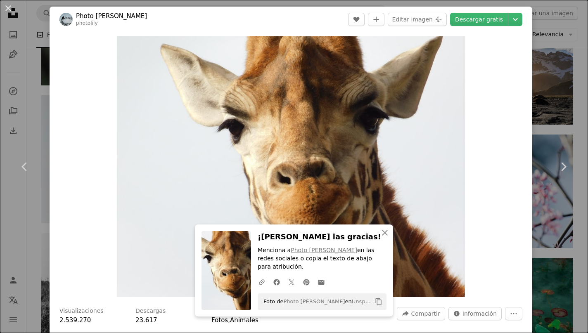
click at [561, 119] on div "An X shape Chevron left Chevron right An X shape Cerrar ¡Dale las gracias! Menc…" at bounding box center [294, 166] width 588 height 333
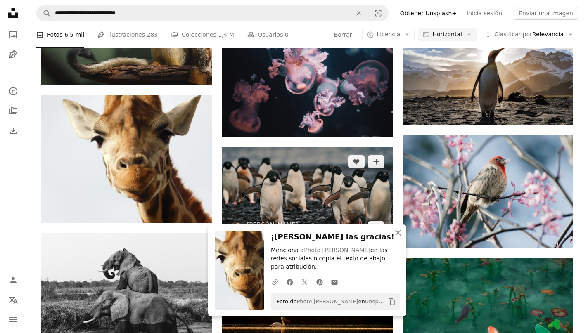
click at [334, 191] on img at bounding box center [307, 195] width 170 height 96
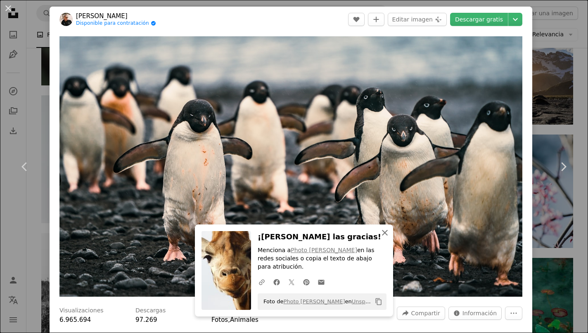
click at [385, 238] on icon "An X shape" at bounding box center [385, 233] width 10 height 10
